Goal: Transaction & Acquisition: Purchase product/service

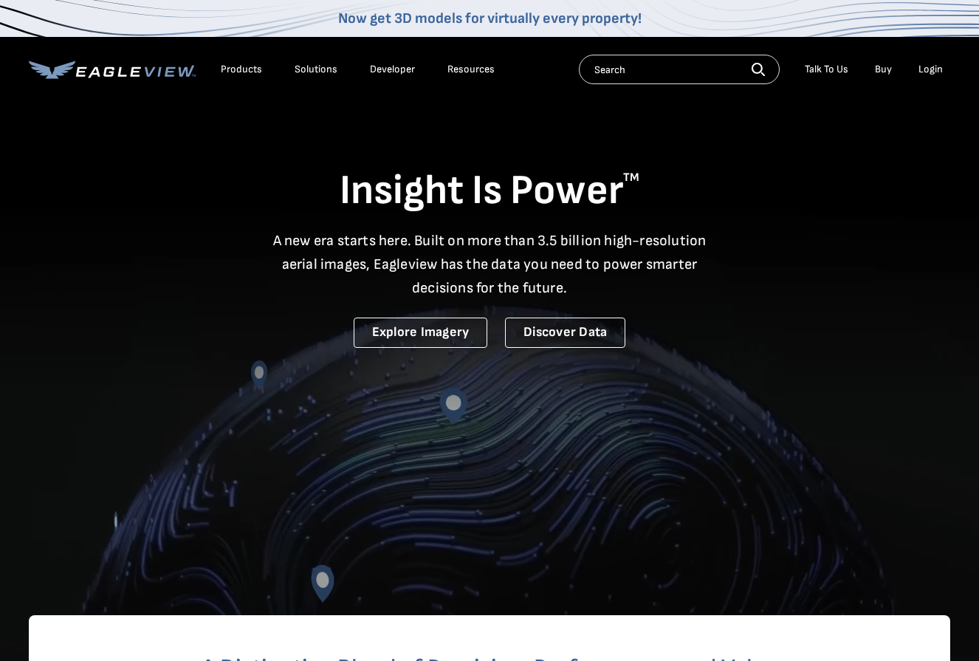
click at [939, 74] on div "Login" at bounding box center [931, 69] width 24 height 13
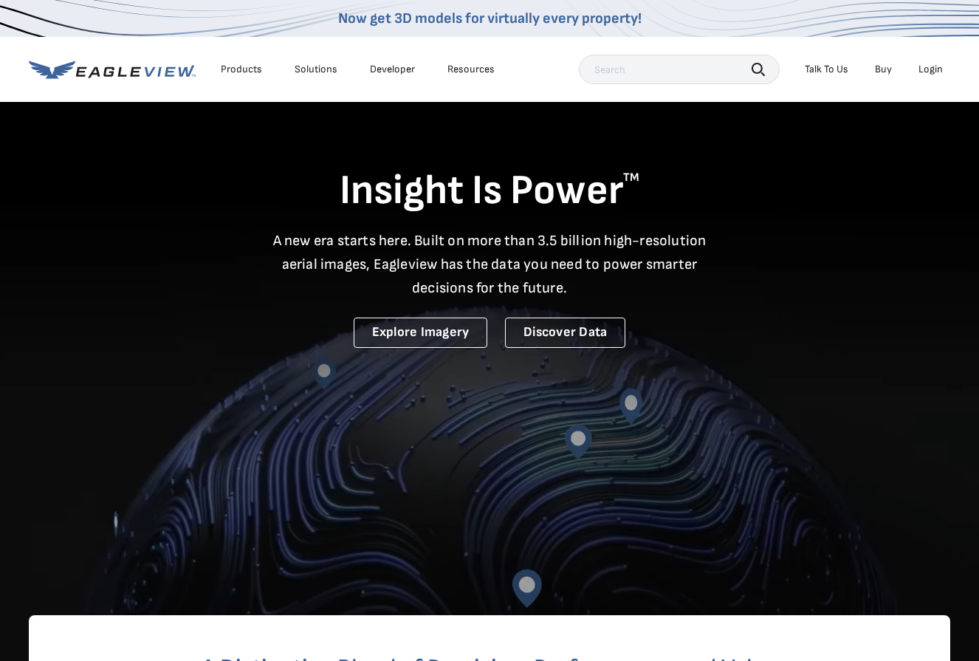
click at [917, 64] on li "Login" at bounding box center [930, 69] width 39 height 22
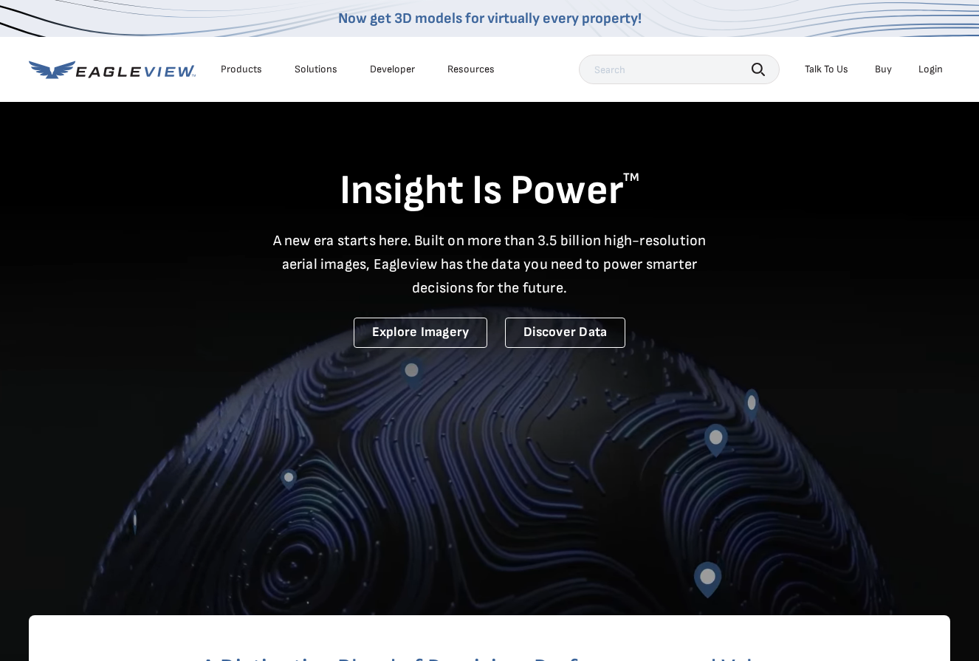
click at [936, 70] on div "Login" at bounding box center [931, 69] width 24 height 13
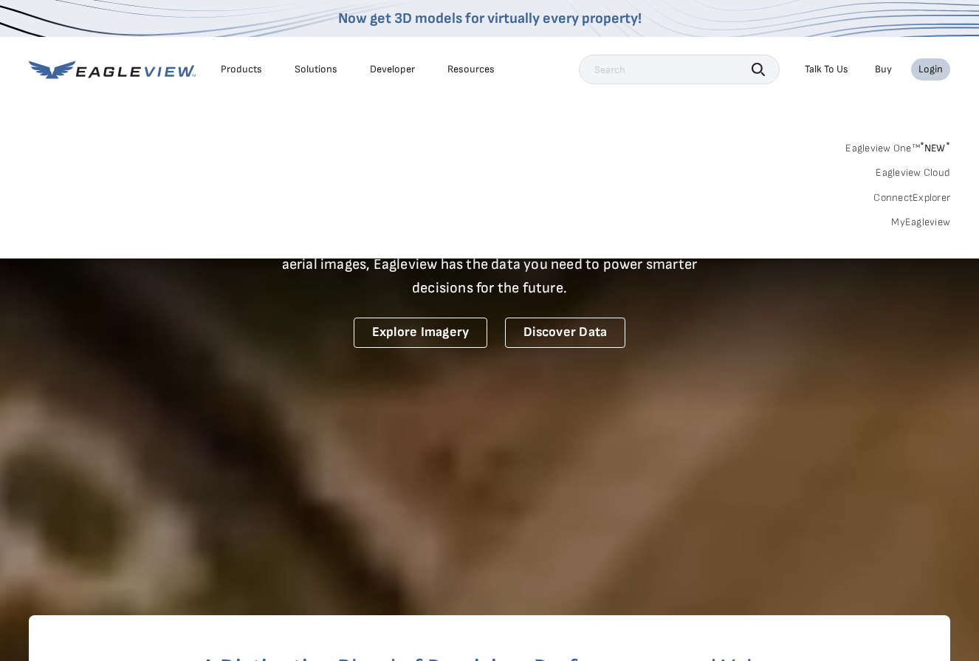
click at [924, 218] on link "MyEagleview" at bounding box center [920, 222] width 59 height 13
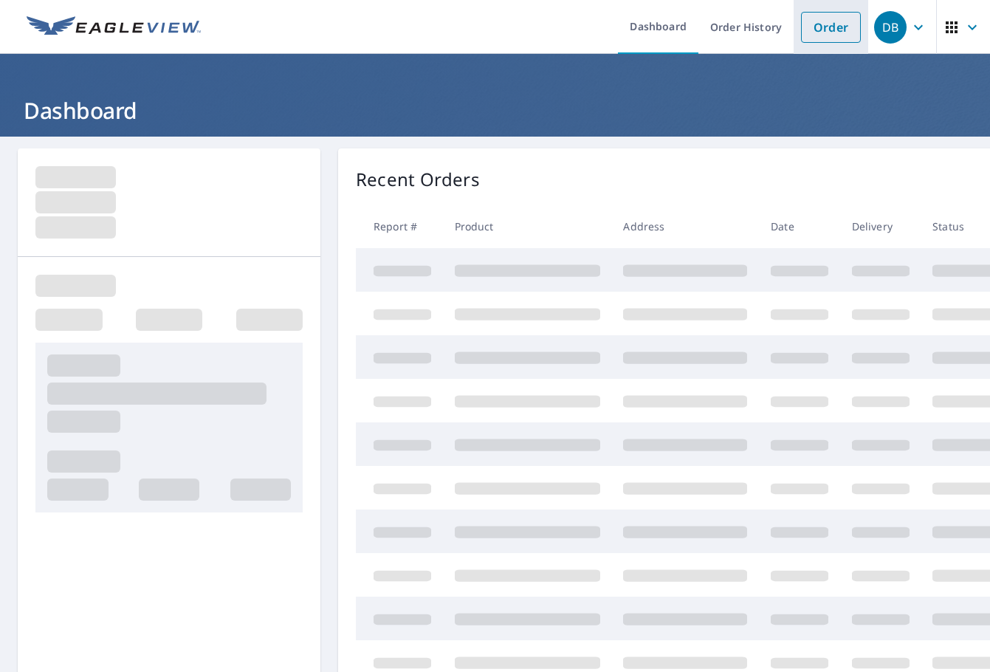
click at [820, 30] on link "Order" at bounding box center [831, 27] width 60 height 31
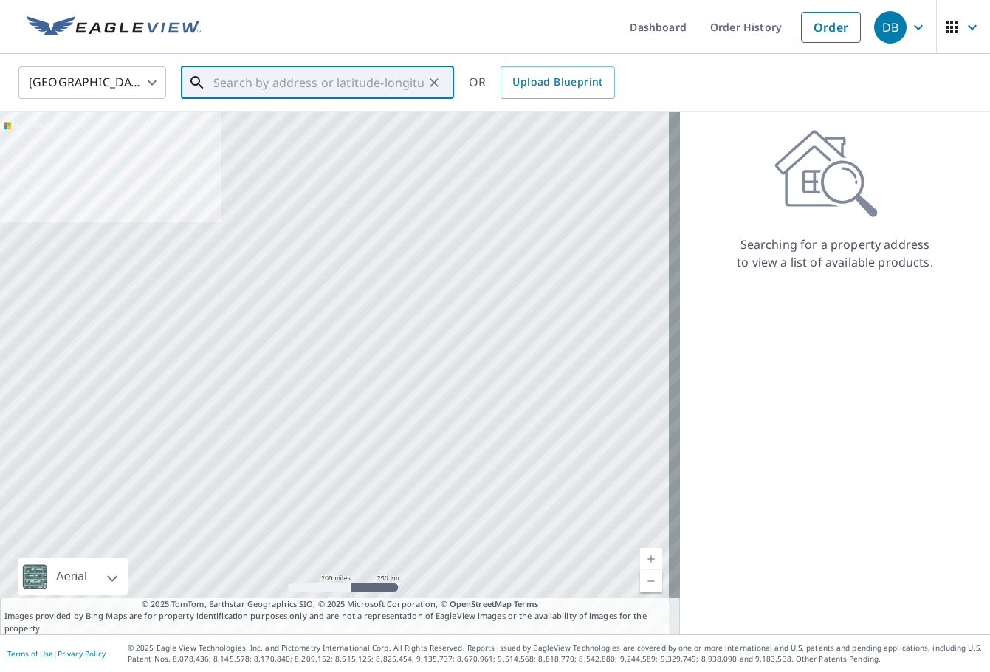
click at [302, 82] on input "text" at bounding box center [318, 82] width 210 height 41
paste input "5617 Preakness Ct"
click at [392, 84] on input "5617 Preakness Ct" at bounding box center [318, 82] width 210 height 41
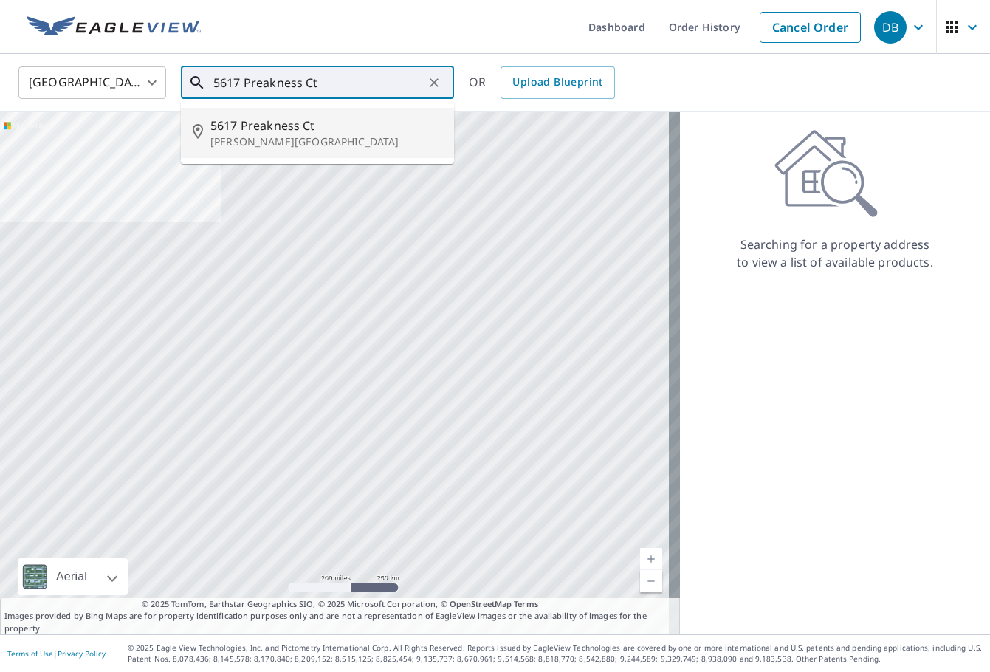
click at [351, 144] on p "[PERSON_NAME][GEOGRAPHIC_DATA]" at bounding box center [326, 141] width 232 height 15
type input "[STREET_ADDRESS][PERSON_NAME]"
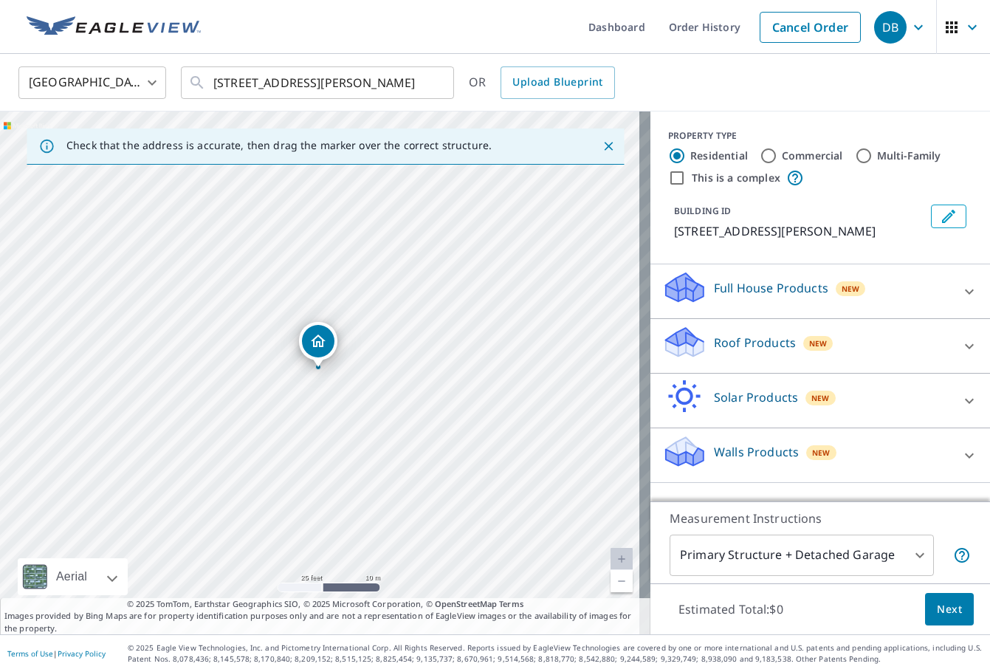
click at [967, 346] on div at bounding box center [969, 346] width 35 height 35
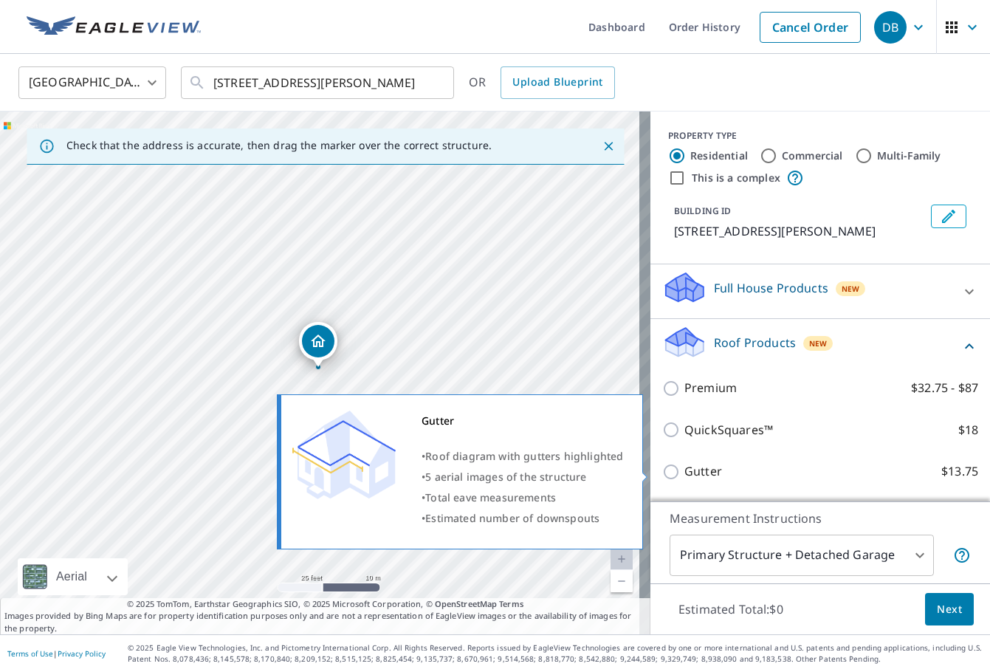
click at [662, 474] on input "Gutter $13.75" at bounding box center [673, 472] width 22 height 18
checkbox input "true"
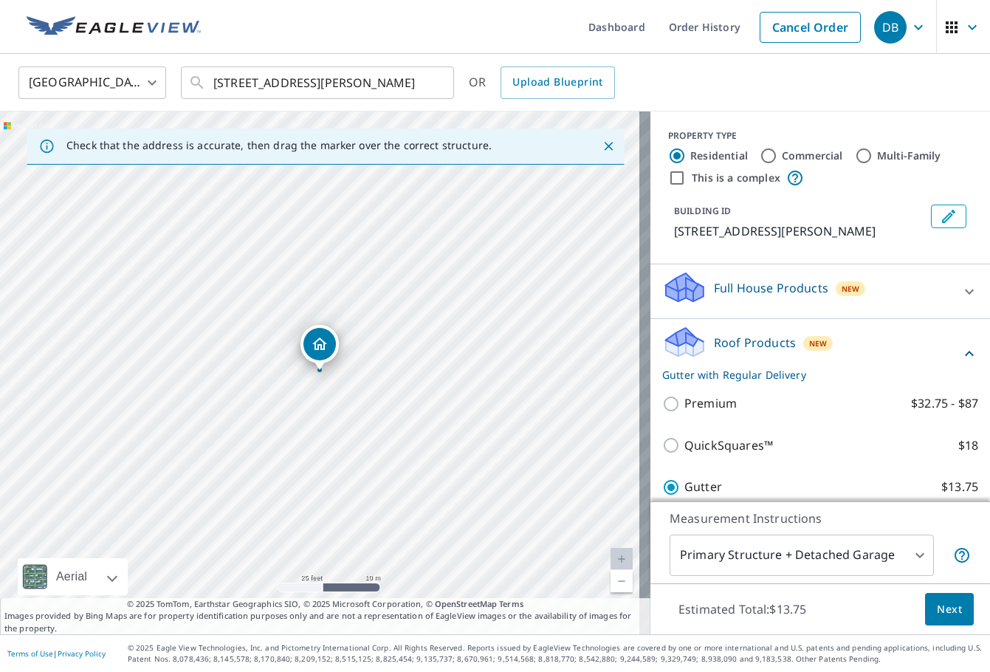
scroll to position [197, 0]
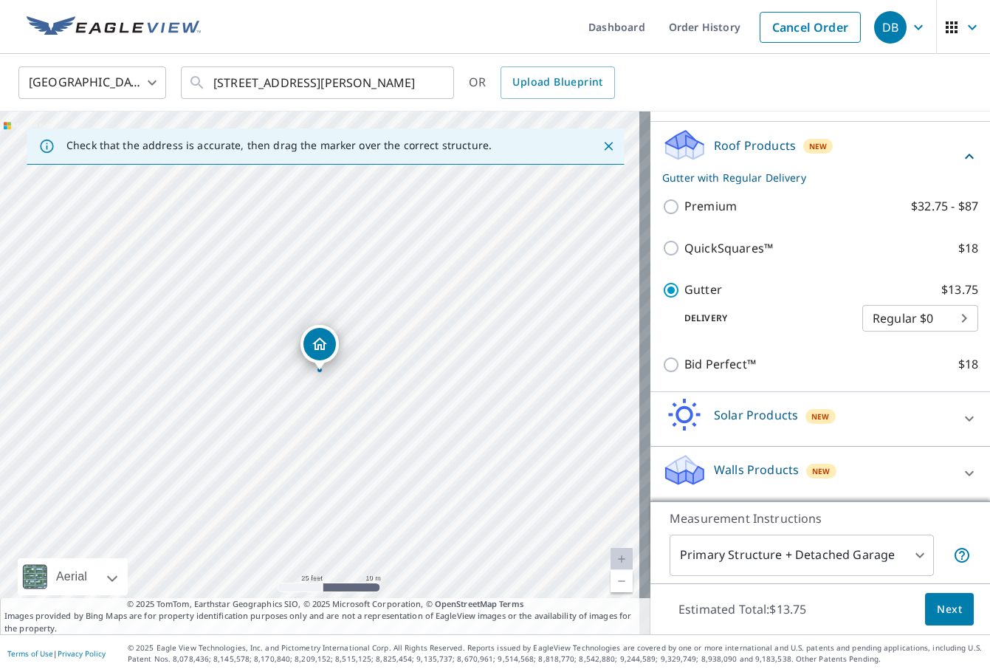
click at [940, 326] on body "DB DB Dashboard Order History Cancel Order DB [GEOGRAPHIC_DATA] [GEOGRAPHIC_DAT…" at bounding box center [495, 336] width 990 height 672
click at [940, 326] on li "Regular $0" at bounding box center [898, 318] width 116 height 27
click at [947, 619] on button "Next" at bounding box center [949, 609] width 49 height 33
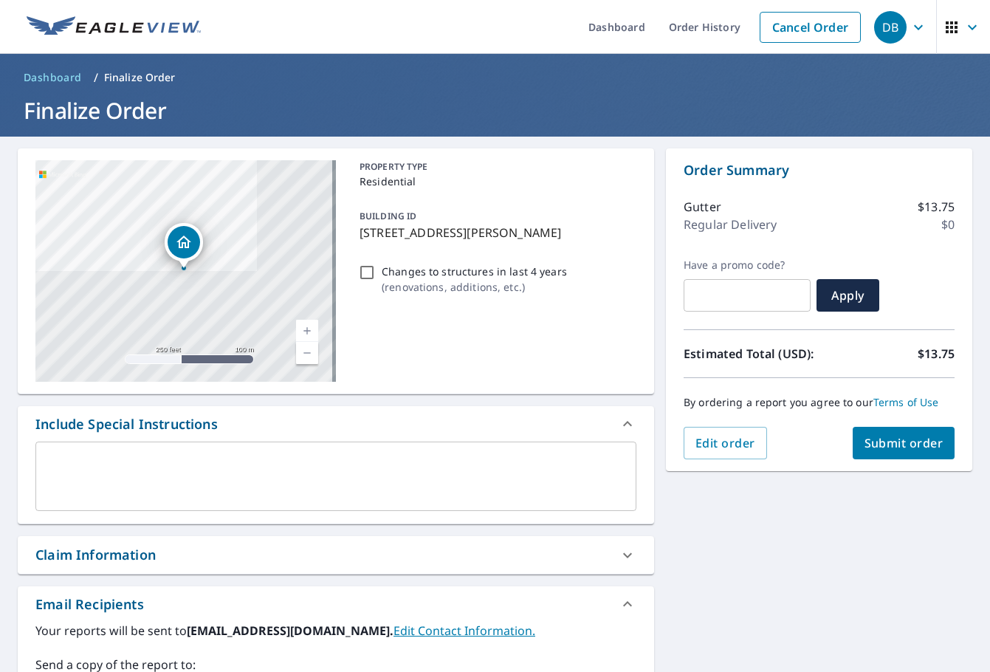
click at [905, 447] on span "Submit order" at bounding box center [904, 443] width 79 height 16
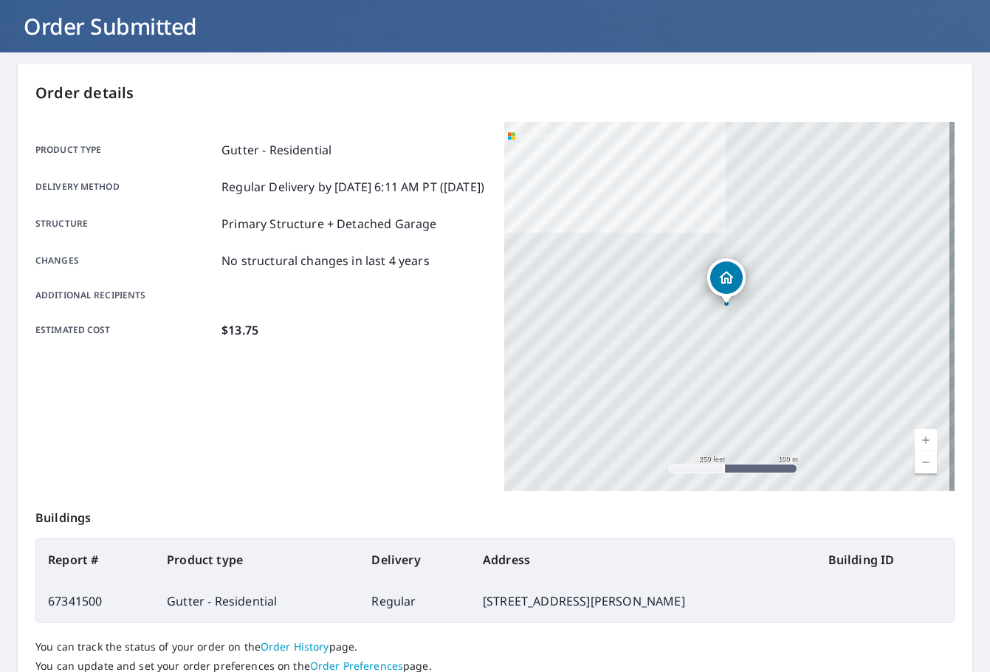
scroll to position [49, 0]
